Goal: Ask a question: Seek information or help from site administrators or community

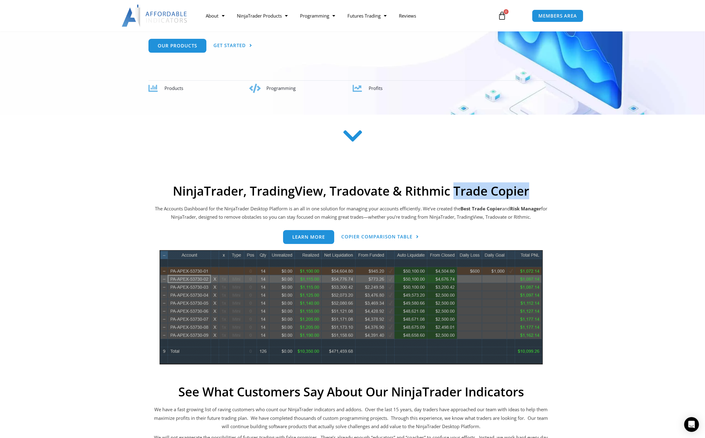
drag, startPoint x: 457, startPoint y: 194, endPoint x: 531, endPoint y: 190, distance: 74.0
click at [531, 190] on h2 "NinjaTrader, TradingView, Tradovate & Rithmic Trade Copier" at bounding box center [351, 190] width 394 height 15
copy h2 "Trade Copier"
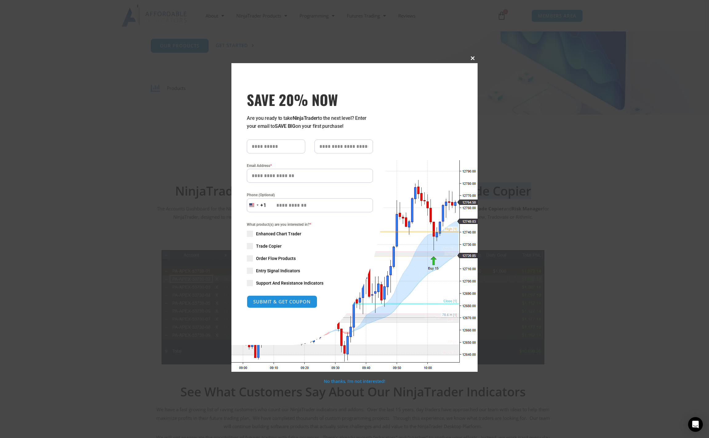
drag, startPoint x: 470, startPoint y: 58, endPoint x: 448, endPoint y: 55, distance: 22.4
click at [471, 58] on span "SAVE 20% NOW popup" at bounding box center [473, 58] width 10 height 4
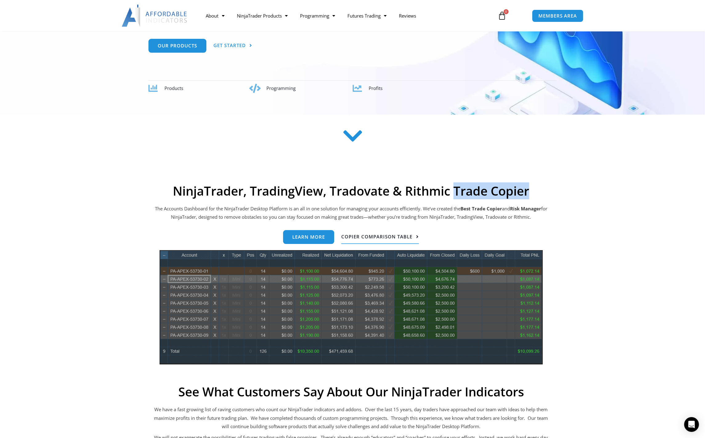
click at [356, 239] on span "Copier Comparison Table" at bounding box center [376, 236] width 71 height 5
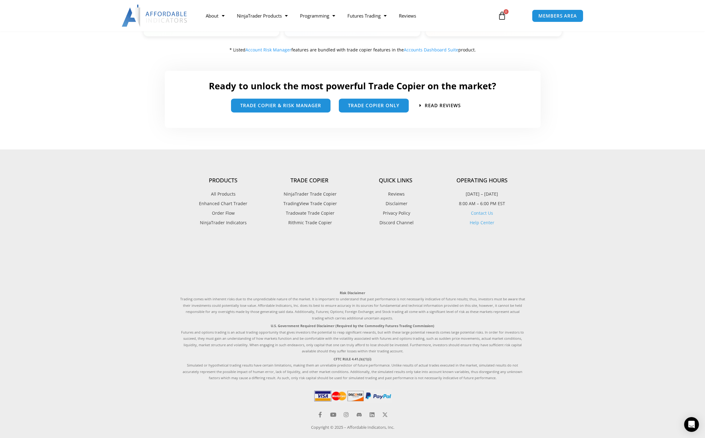
scroll to position [362, 0]
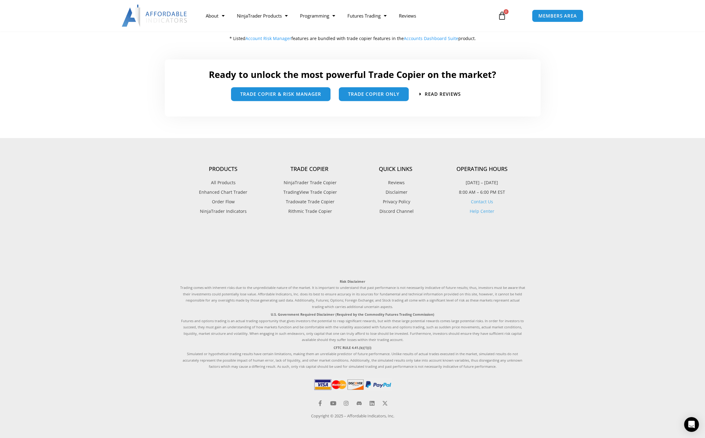
click at [484, 203] on link "Contact Us" at bounding box center [482, 202] width 22 height 6
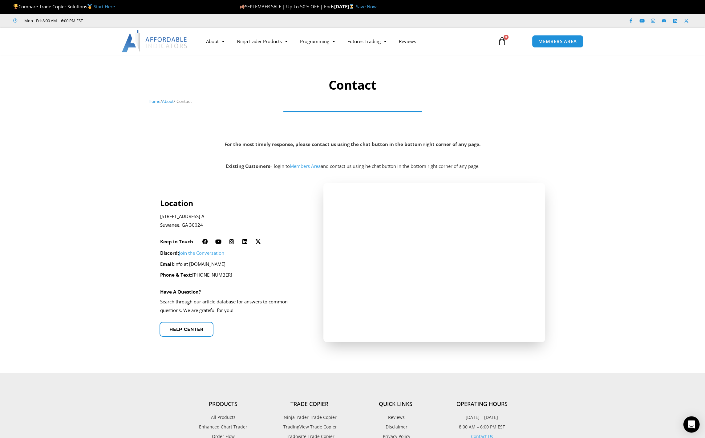
click at [692, 423] on icon "Open Intercom Messenger" at bounding box center [690, 424] width 7 height 8
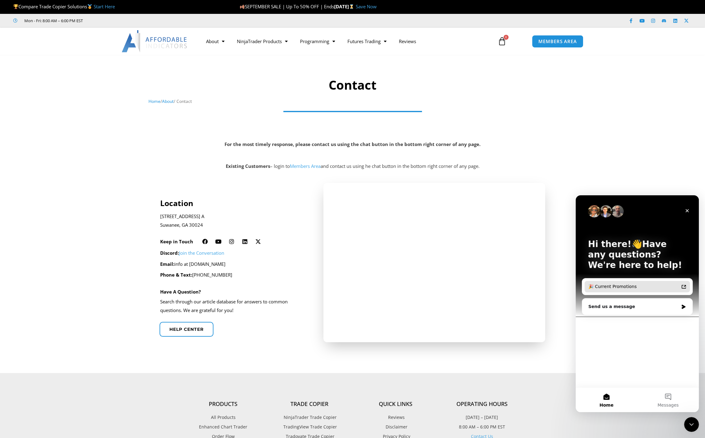
click at [616, 286] on div "🎉 Current Promotions" at bounding box center [633, 286] width 90 height 6
click at [603, 332] on div "Hi there!👋Have any questions? We're here to help! 🎉 Current Promotions Send us …" at bounding box center [636, 291] width 123 height 192
click at [591, 304] on div "Send us a message" at bounding box center [633, 306] width 90 height 6
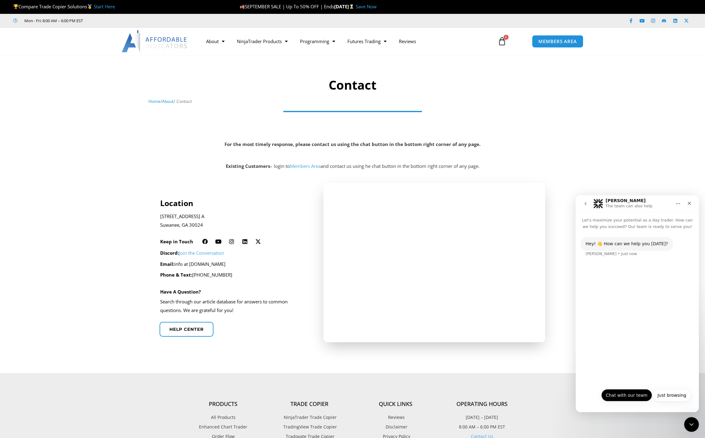
click at [627, 395] on button "Chat with our team" at bounding box center [626, 395] width 51 height 12
click at [684, 396] on button "No" at bounding box center [682, 395] width 15 height 12
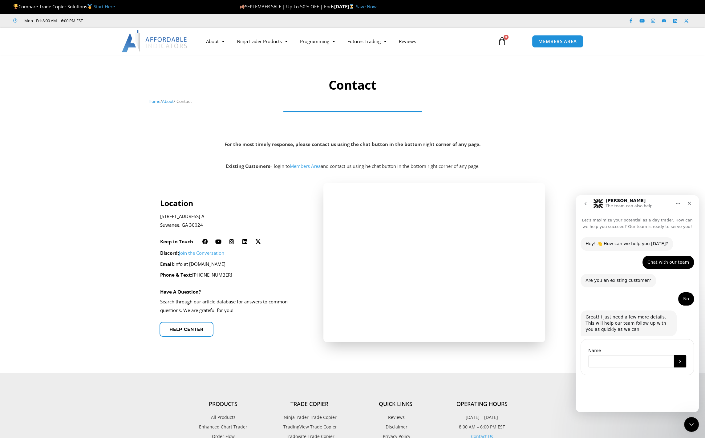
click at [605, 360] on input "Name" at bounding box center [631, 361] width 86 height 12
type input "****"
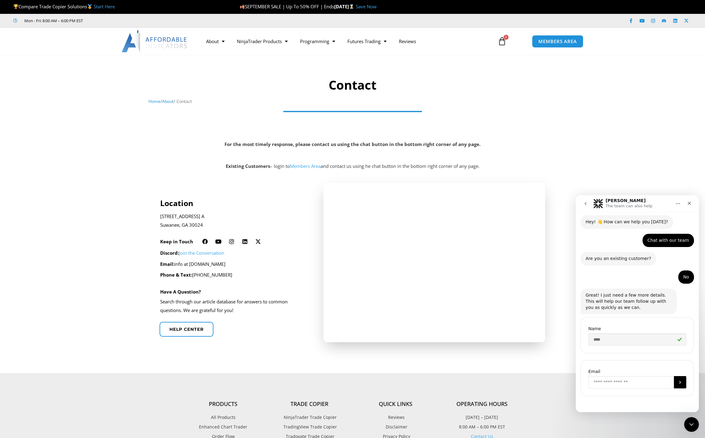
click at [606, 382] on input "Enter your email" at bounding box center [631, 382] width 86 height 12
type input "**********"
click at [680, 382] on button "Submit" at bounding box center [679, 382] width 12 height 12
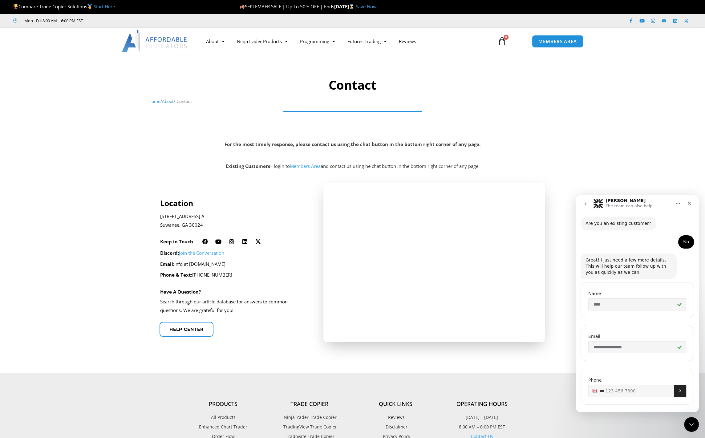
scroll to position [64, 0]
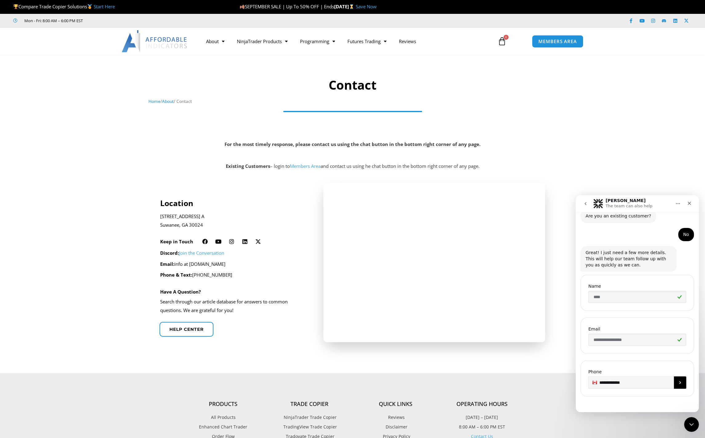
type input "**********"
click at [678, 382] on icon "Submit" at bounding box center [679, 382] width 5 height 5
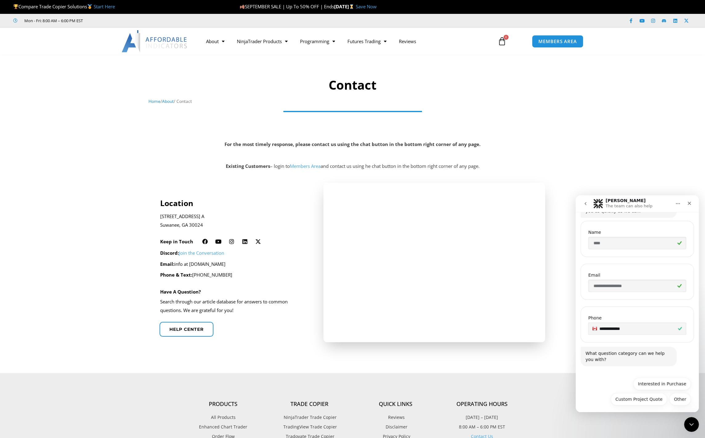
scroll to position [121, 0]
click at [681, 397] on button "Other" at bounding box center [680, 396] width 22 height 12
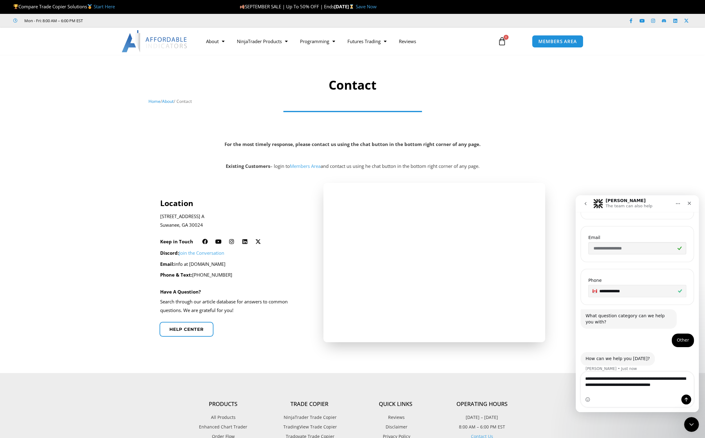
scroll to position [162, 0]
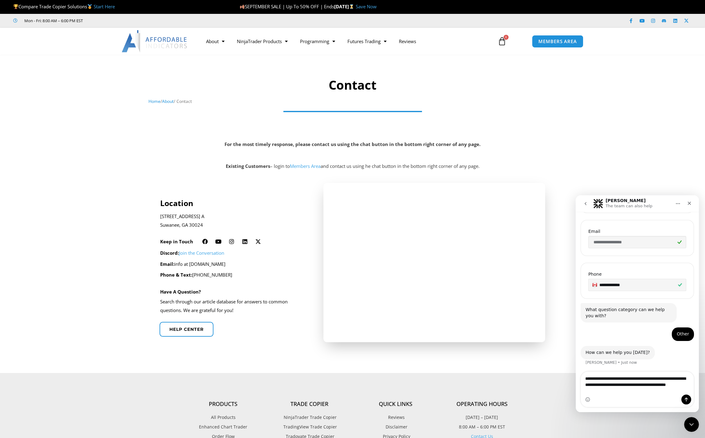
type textarea "**********"
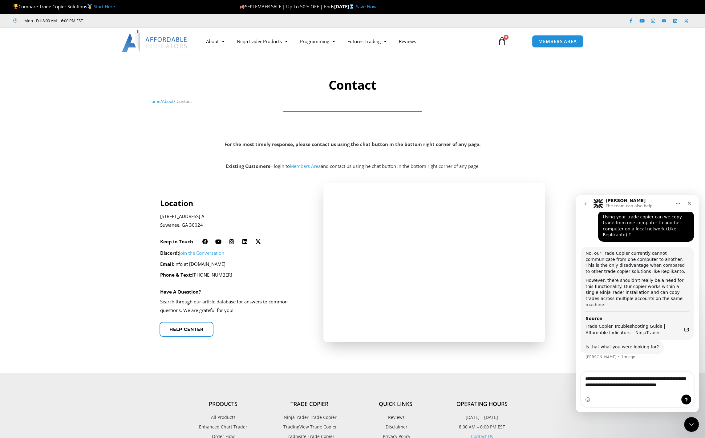
scroll to position [309, 0]
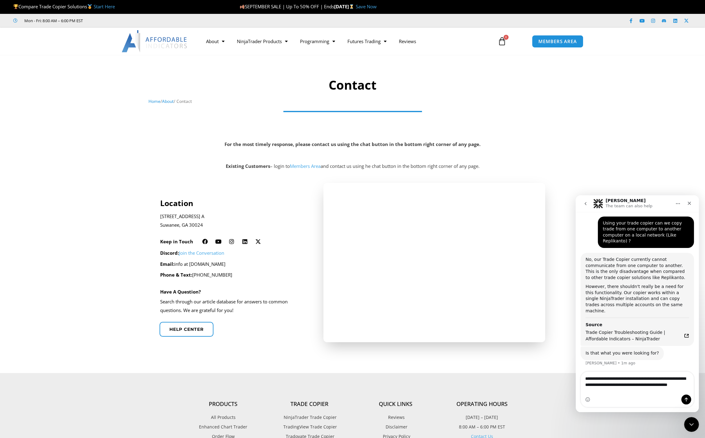
type textarea "**********"
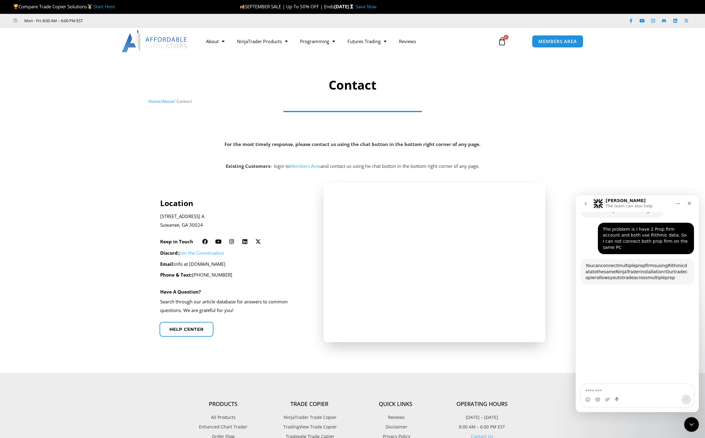
scroll to position [452, 0]
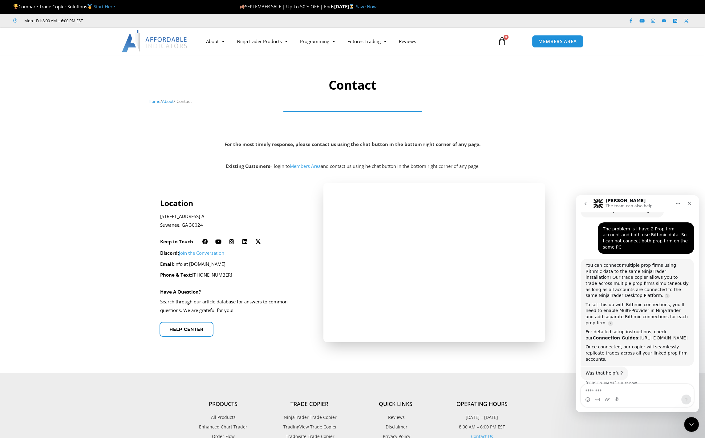
click at [664, 335] on link "https://affordableindicators.com/connection-guides/" at bounding box center [663, 337] width 48 height 5
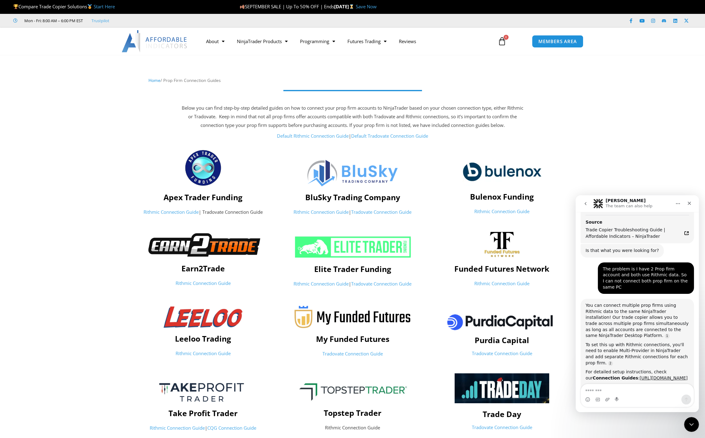
scroll to position [430, 0]
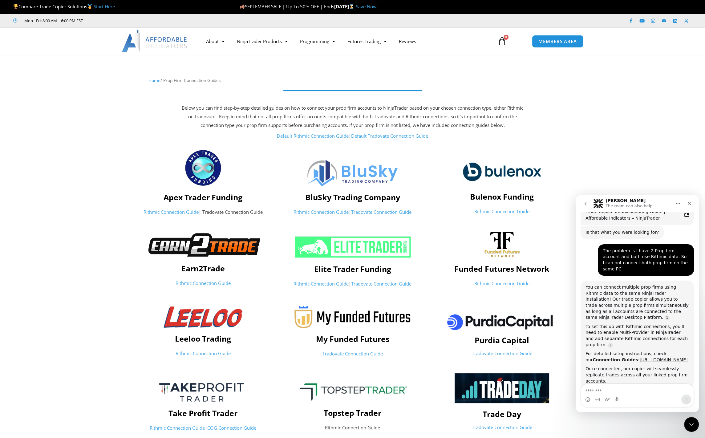
click at [493, 213] on link "Rithmic Connection Guide" at bounding box center [501, 211] width 55 height 6
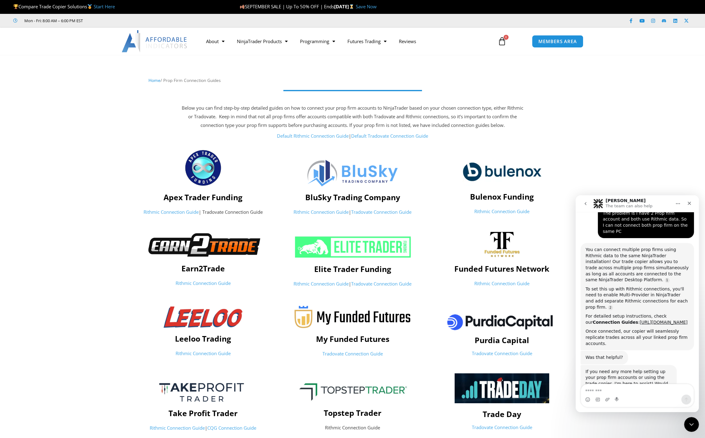
scroll to position [468, 0]
click at [627, 393] on textarea "Message…" at bounding box center [637, 389] width 113 height 10
click at [691, 202] on icon "Close" at bounding box center [688, 203] width 5 height 5
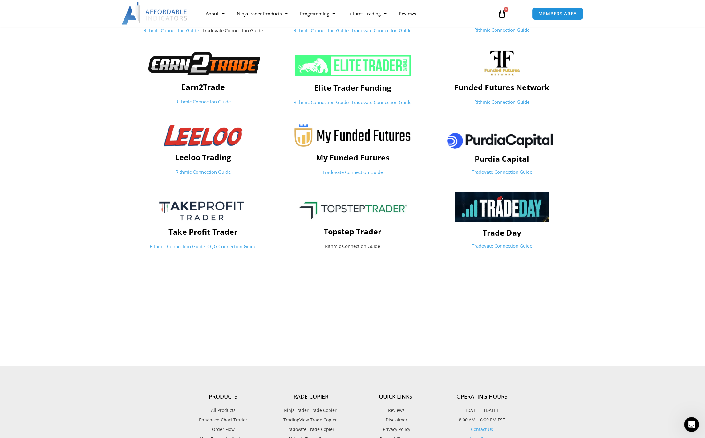
scroll to position [215, 0]
